Goal: Transaction & Acquisition: Purchase product/service

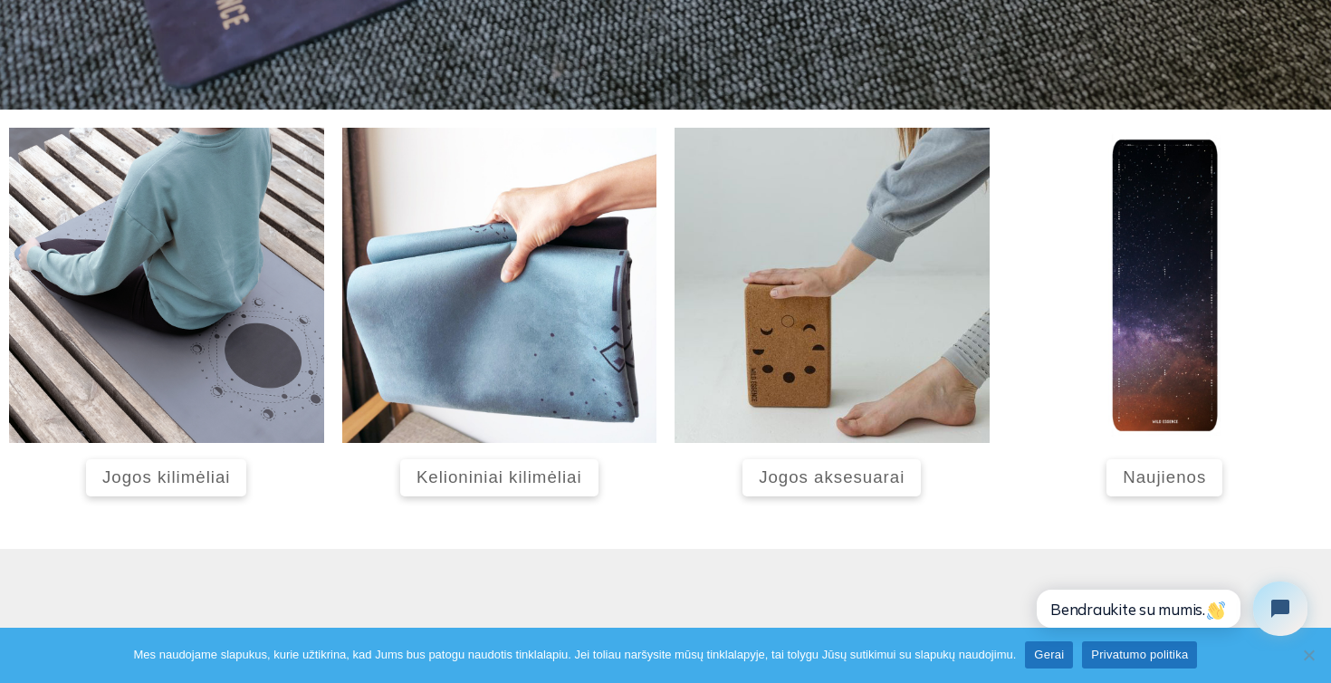
scroll to position [697, 0]
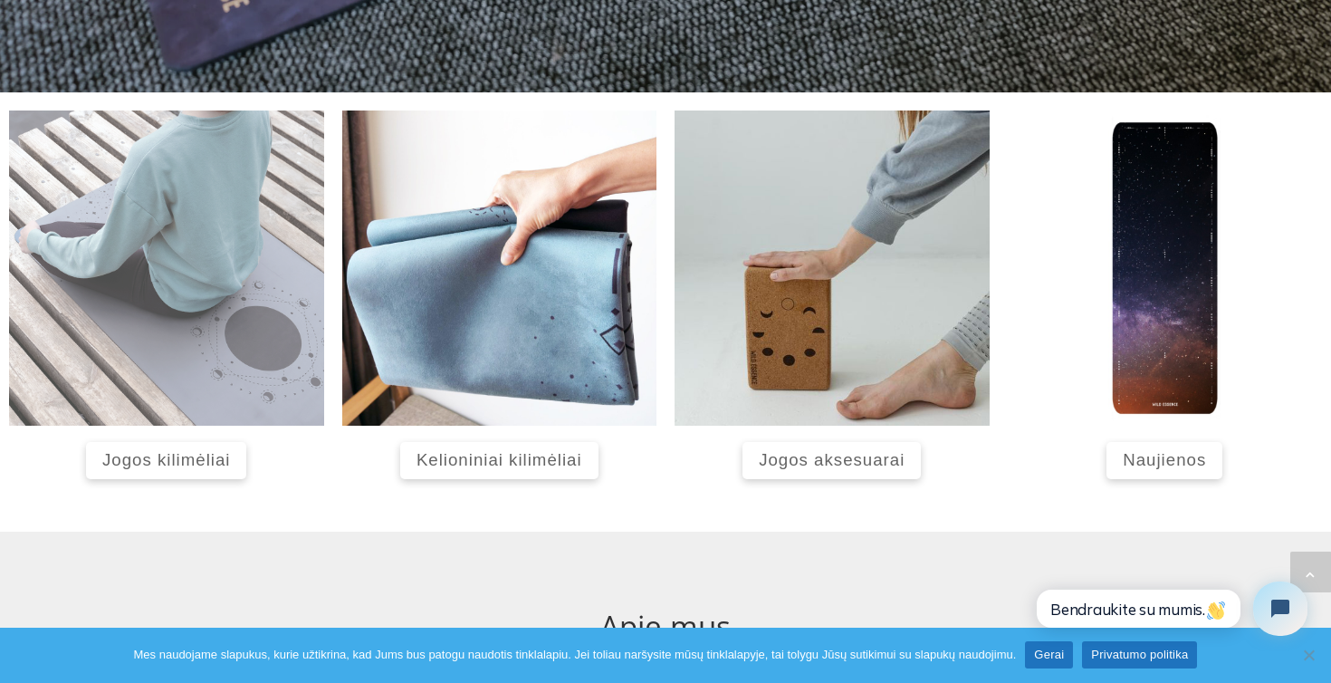
click at [245, 320] on img at bounding box center [166, 267] width 315 height 315
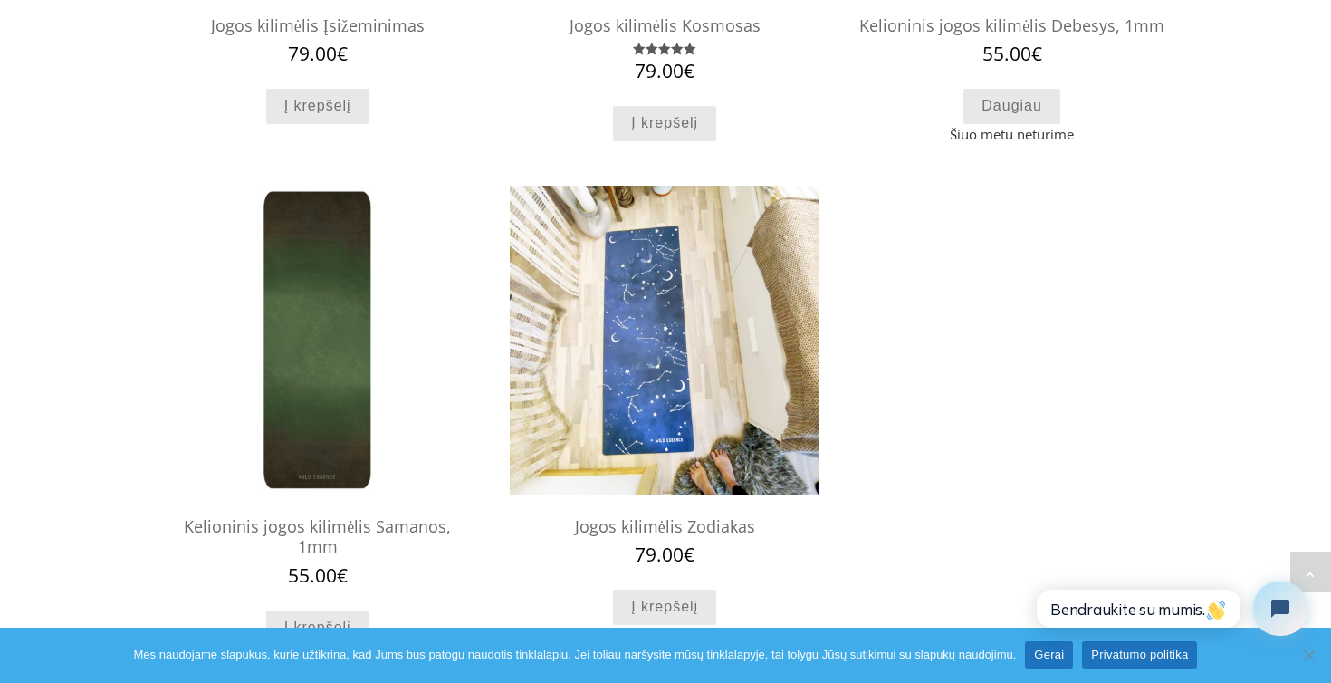
scroll to position [1541, 0]
